Goal: Transaction & Acquisition: Book appointment/travel/reservation

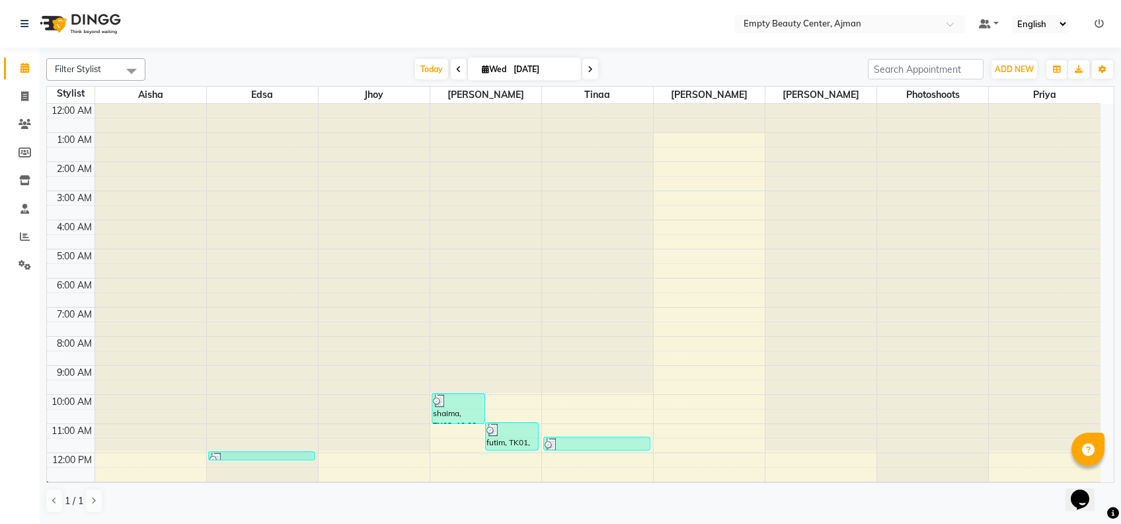
scroll to position [175, 0]
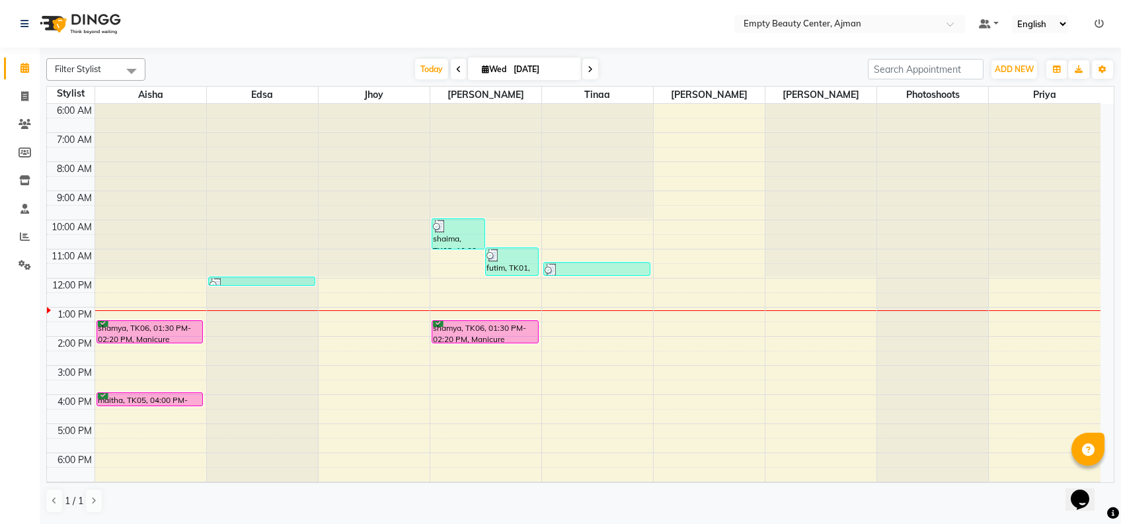
click at [592, 76] on span at bounding box center [590, 69] width 16 height 20
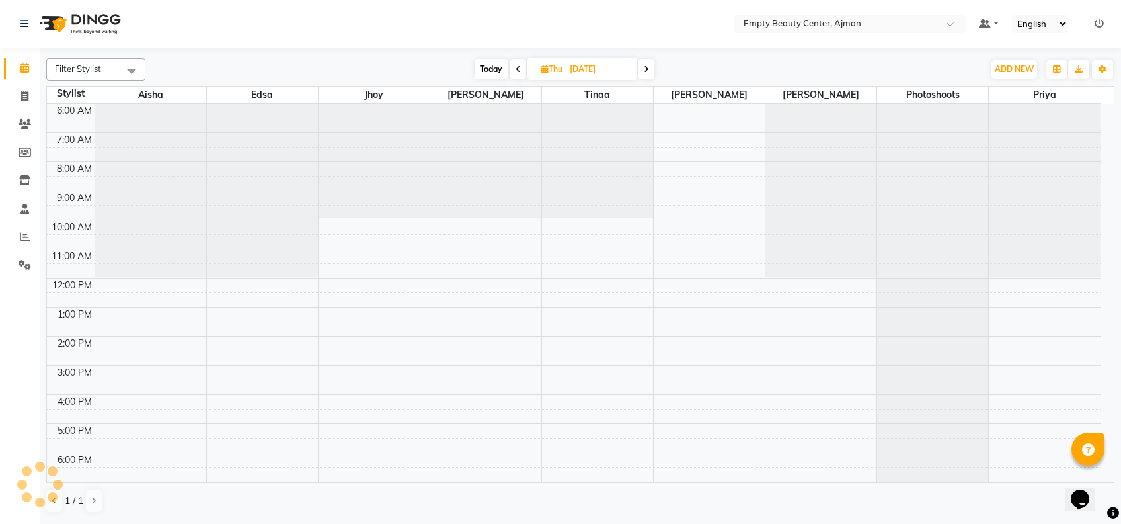
scroll to position [315, 0]
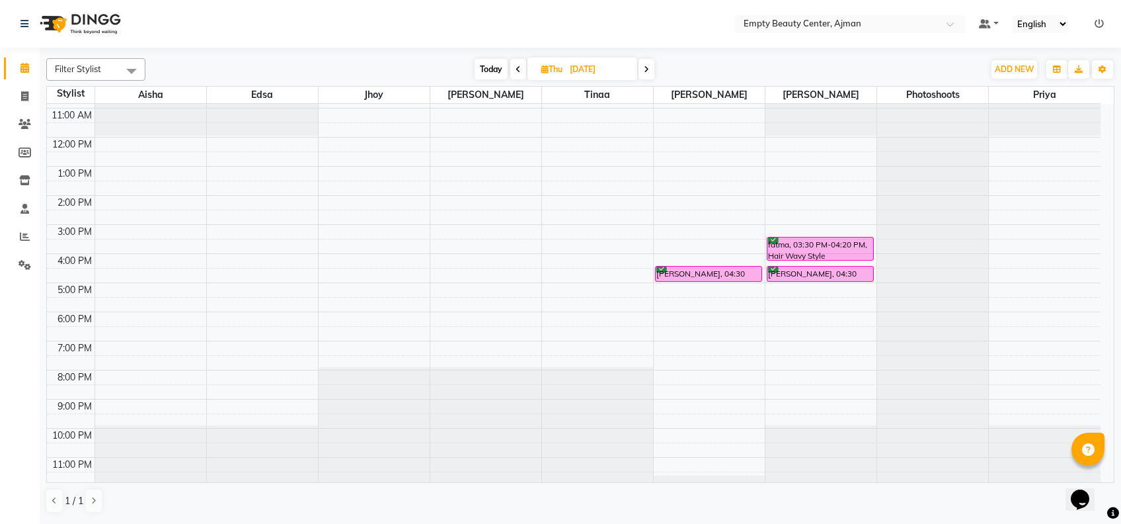
click at [643, 69] on span at bounding box center [647, 69] width 16 height 20
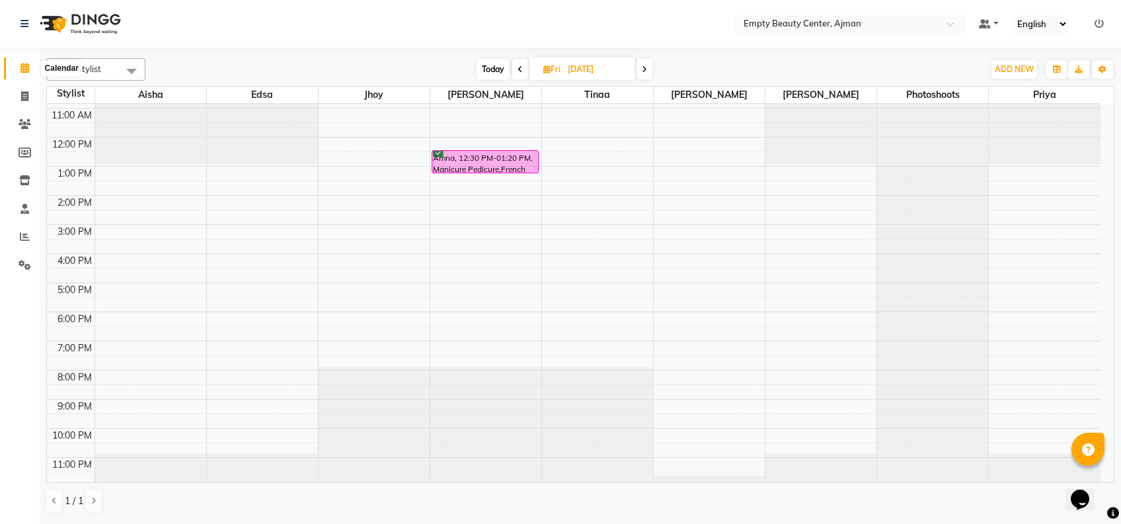
click at [24, 63] on icon at bounding box center [24, 68] width 9 height 10
click at [18, 71] on span at bounding box center [24, 68] width 23 height 15
click at [22, 67] on icon at bounding box center [24, 68] width 9 height 10
click at [24, 61] on span at bounding box center [24, 68] width 23 height 15
click at [1115, 114] on div "Filter Stylist Select All Aisha Edsa jhoy [PERSON_NAME] [PERSON_NAME] Photoshoo…" at bounding box center [580, 285] width 1081 height 474
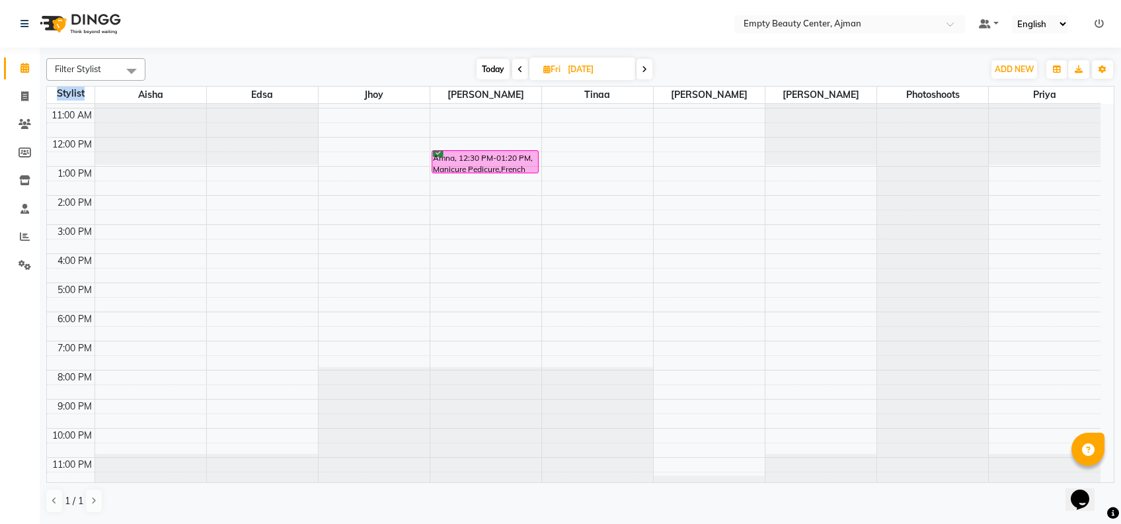
click at [1115, 114] on div "Filter Stylist Select All Aisha Edsa jhoy [PERSON_NAME] [PERSON_NAME] Photoshoo…" at bounding box center [580, 285] width 1081 height 474
click at [491, 69] on span "Today" at bounding box center [493, 69] width 33 height 20
type input "[DATE]"
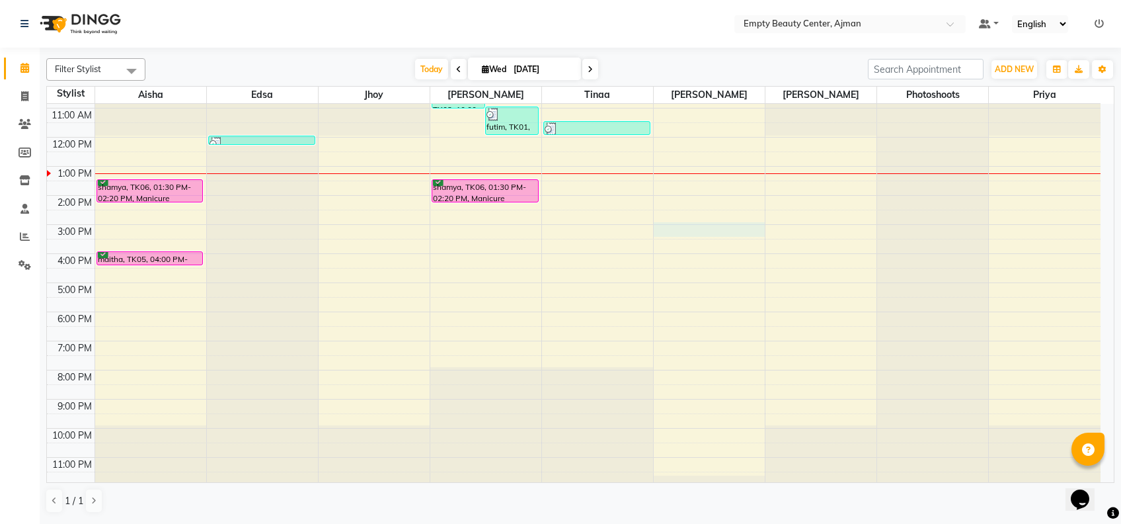
click at [682, 222] on div "12:00 AM 1:00 AM 2:00 AM 3:00 AM 4:00 AM 5:00 AM 6:00 AM 7:00 AM 8:00 AM 9:00 A…" at bounding box center [574, 136] width 1054 height 697
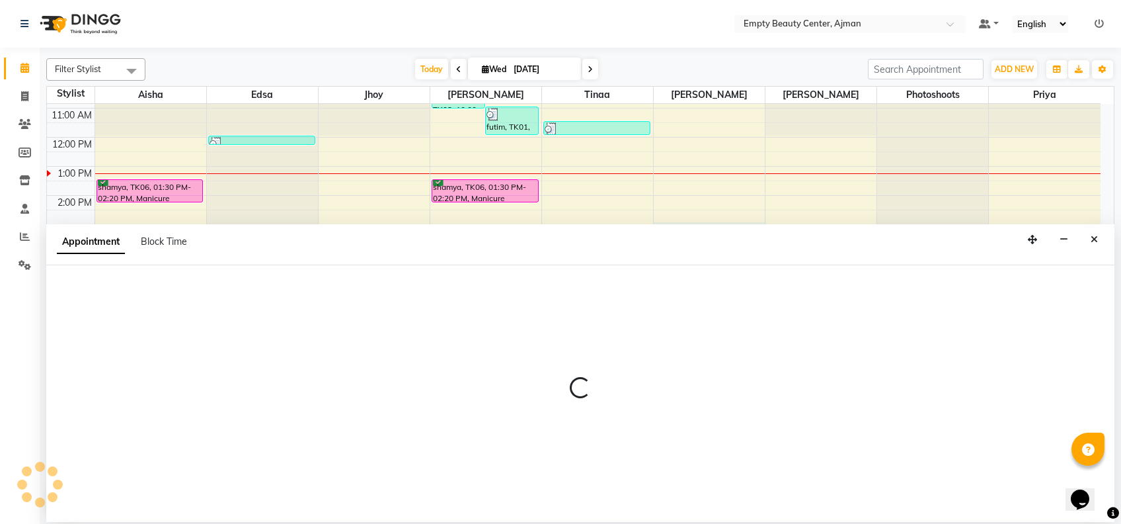
select select "59636"
select select "tentative"
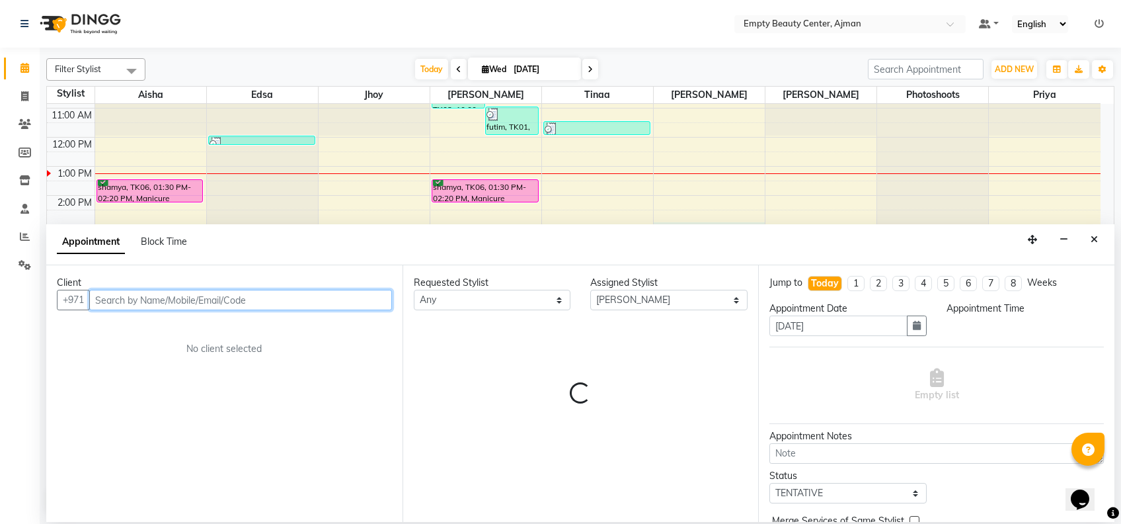
select select "900"
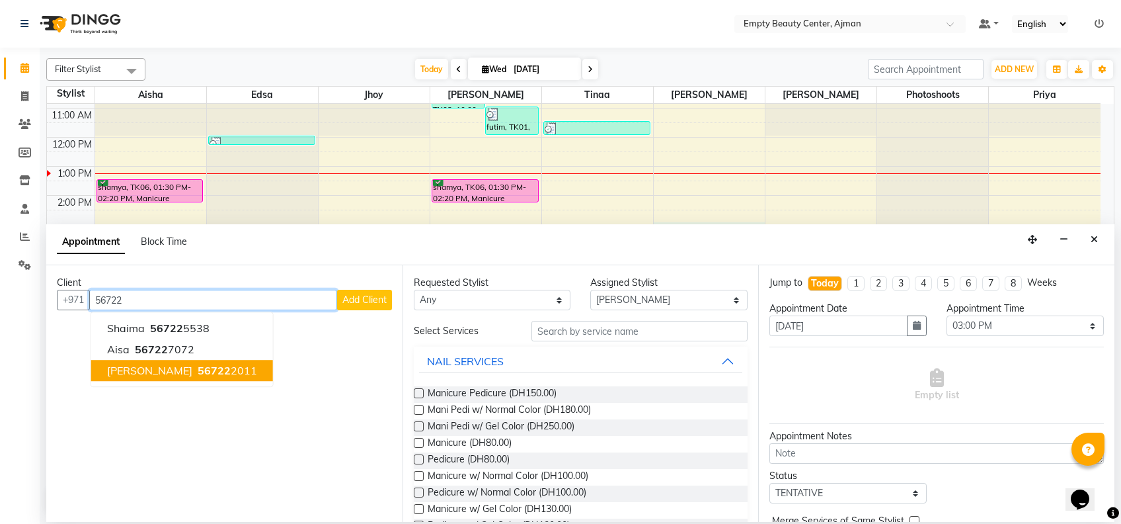
click at [195, 370] on ngb-highlight "56722 2011" at bounding box center [226, 370] width 62 height 13
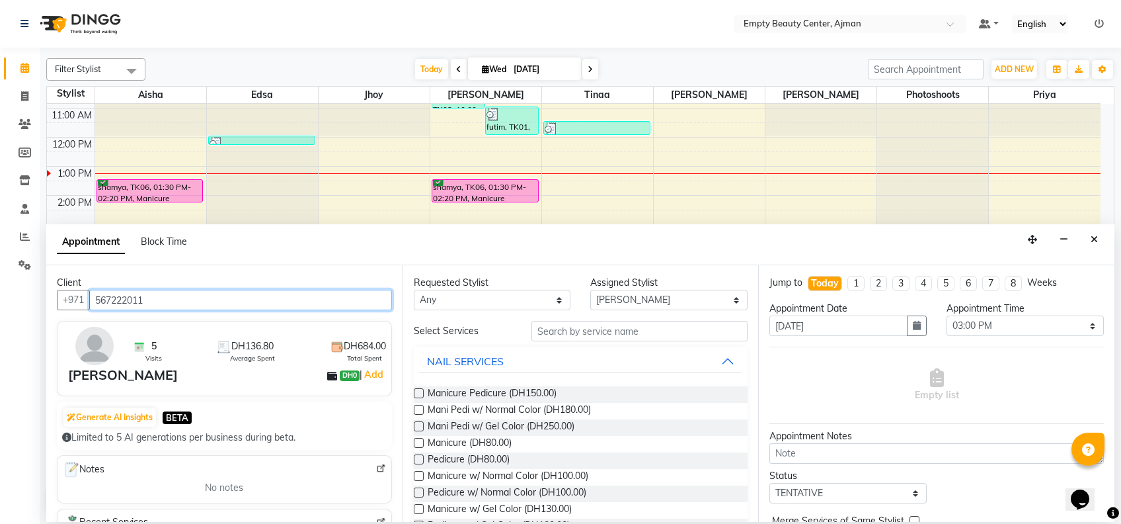
type input "567222011"
click at [104, 345] on img at bounding box center [94, 346] width 38 height 38
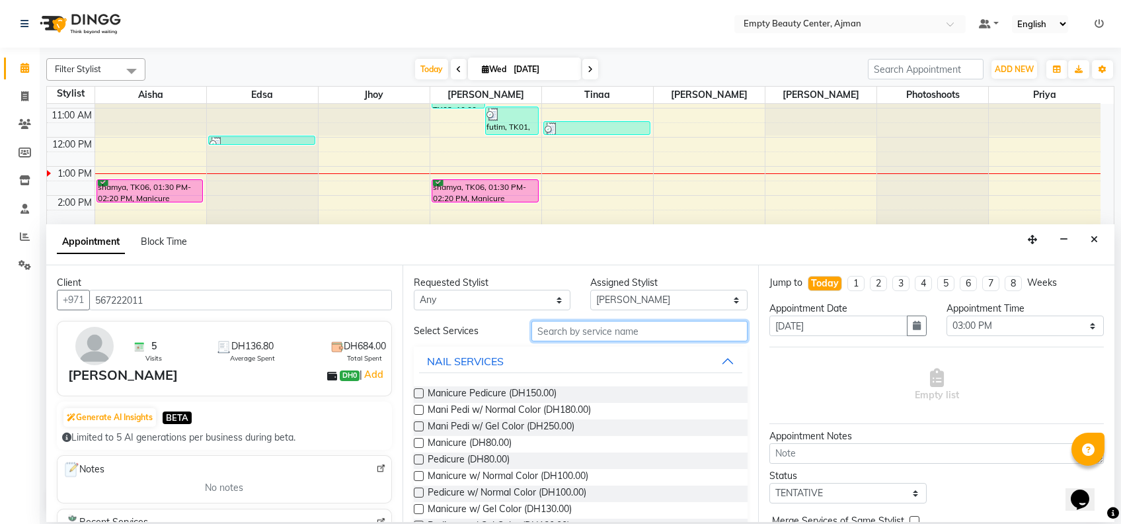
click at [602, 330] on input "text" at bounding box center [639, 331] width 216 height 20
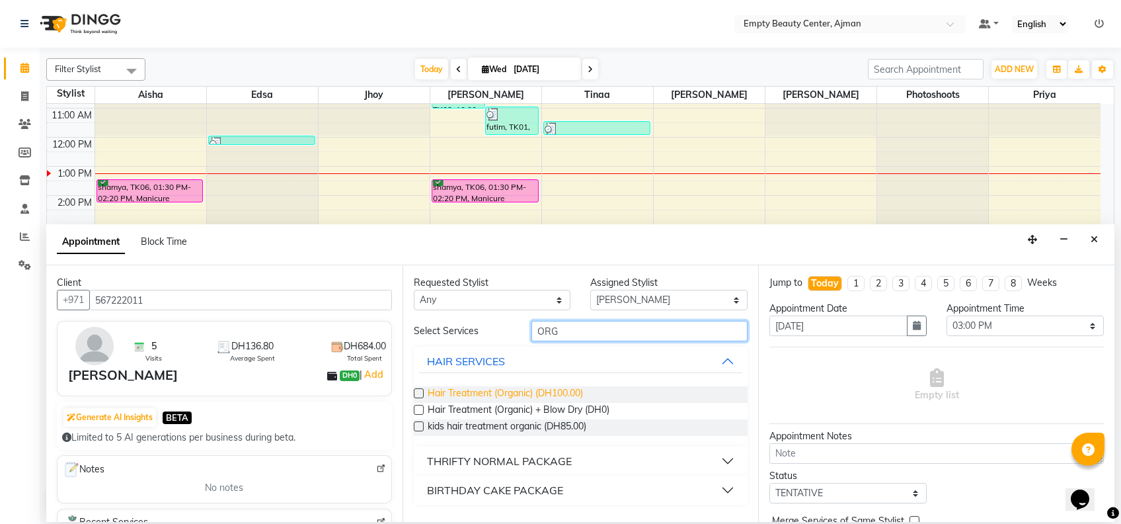
type input "ORG"
click at [566, 388] on span "Hair Treatment (Organic) (DH100.00)" at bounding box center [505, 394] width 155 height 17
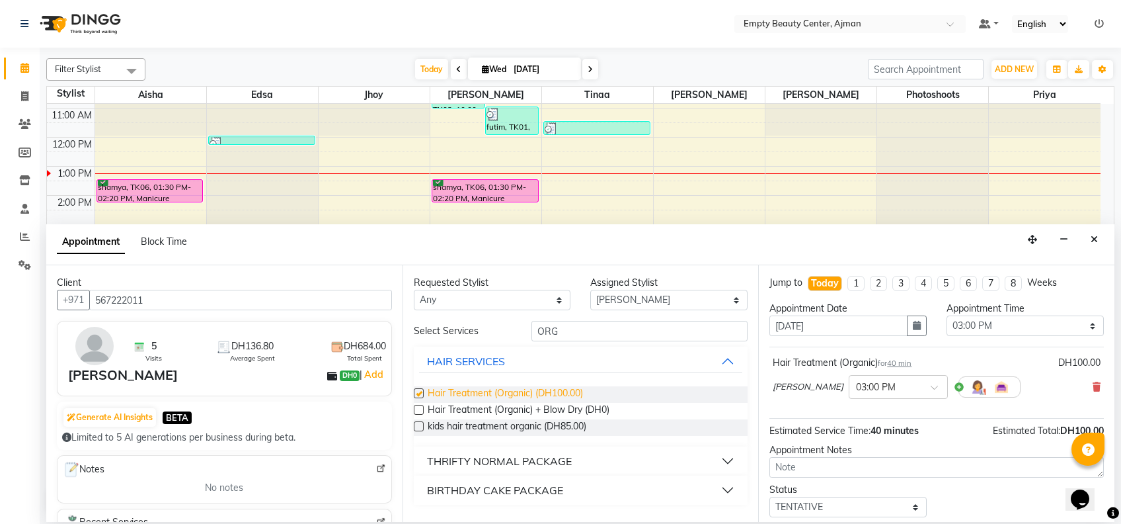
checkbox input "false"
click at [859, 500] on select "Select TENTATIVE CONFIRM CHECK-IN UPCOMING" at bounding box center [847, 506] width 157 height 20
select select "confirm booking"
click at [769, 496] on select "Select TENTATIVE CONFIRM CHECK-IN UPCOMING" at bounding box center [847, 506] width 157 height 20
click at [1036, 332] on select "Select 01:00 AM 01:15 AM 01:30 AM 01:45 AM 02:00 AM 02:15 AM 02:30 AM 02:45 AM …" at bounding box center [1025, 325] width 157 height 20
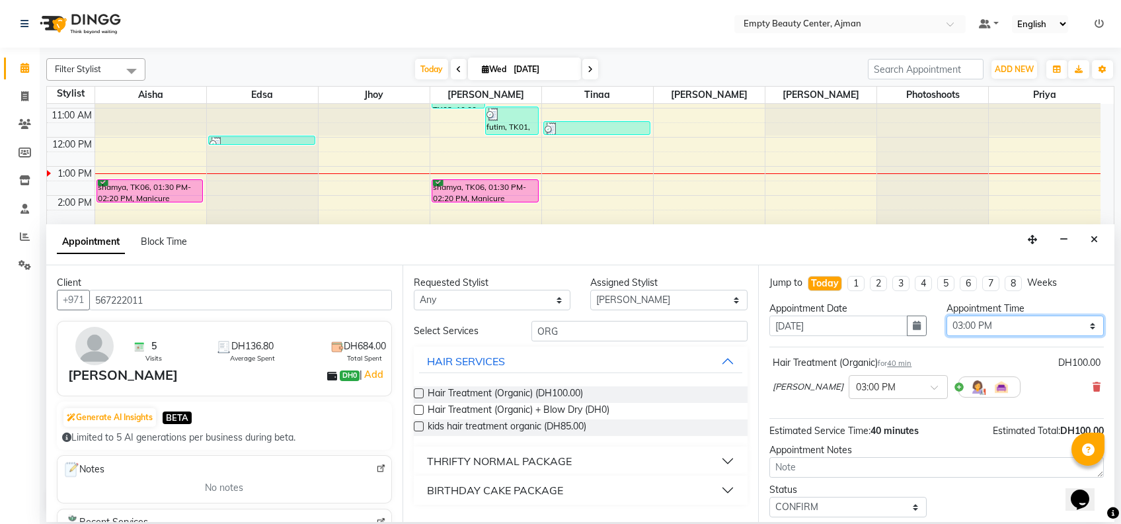
select select "930"
click at [947, 315] on select "Select 01:00 AM 01:15 AM 01:30 AM 01:45 AM 02:00 AM 02:15 AM 02:30 AM 02:45 AM …" at bounding box center [1025, 325] width 157 height 20
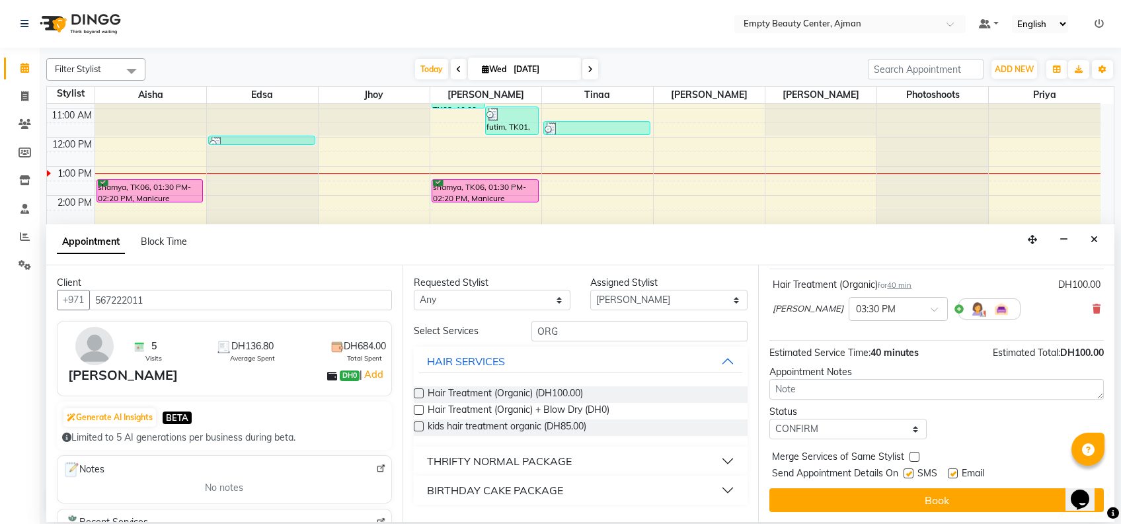
click at [916, 455] on label at bounding box center [915, 456] width 10 height 10
click at [916, 455] on input "checkbox" at bounding box center [914, 457] width 9 height 9
checkbox input "true"
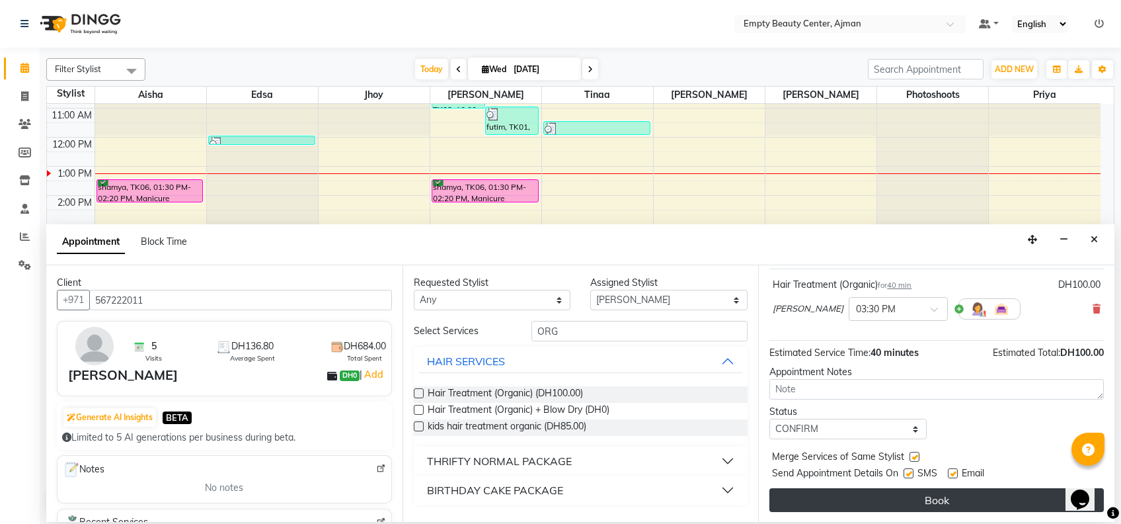
click at [906, 498] on button "Book" at bounding box center [936, 500] width 334 height 24
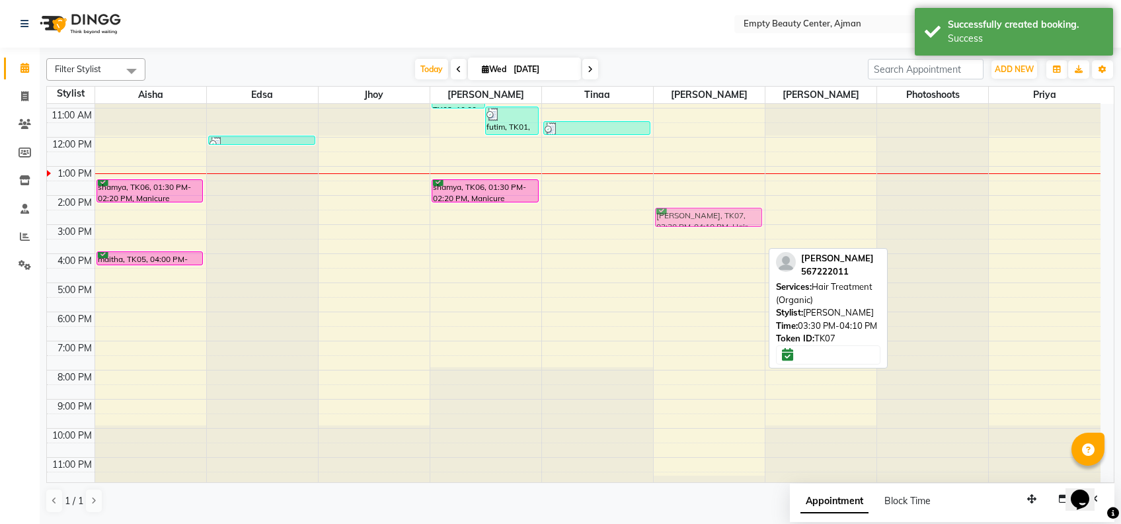
drag, startPoint x: 693, startPoint y: 243, endPoint x: 687, endPoint y: 213, distance: 30.9
click at [687, 213] on div "[PERSON_NAME], TK07, 03:30 PM-04:10 PM, Hair Treatment (Organic) [PERSON_NAME],…" at bounding box center [709, 136] width 111 height 697
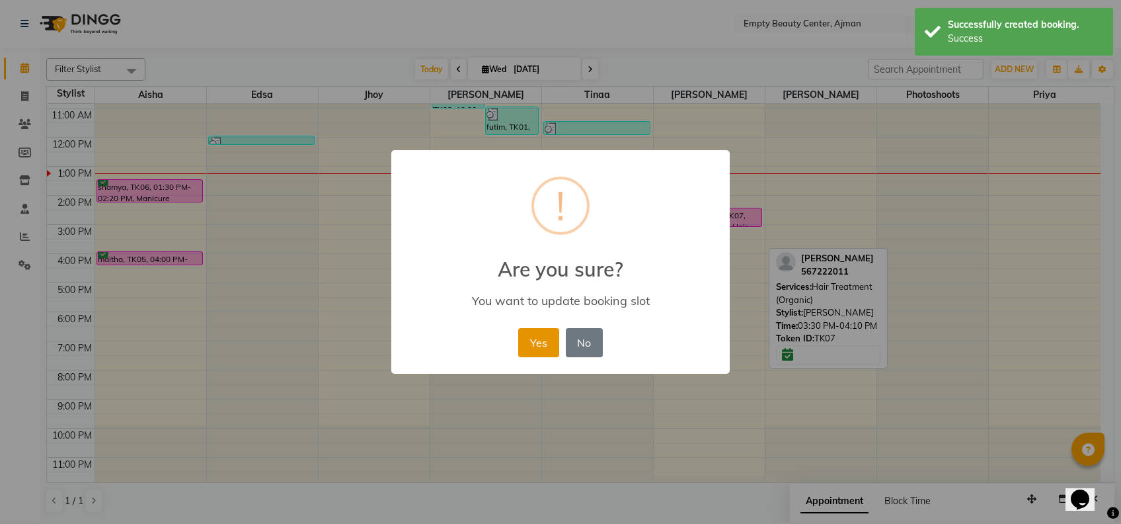
click at [547, 340] on button "Yes" at bounding box center [538, 342] width 40 height 29
